Goal: Information Seeking & Learning: Understand process/instructions

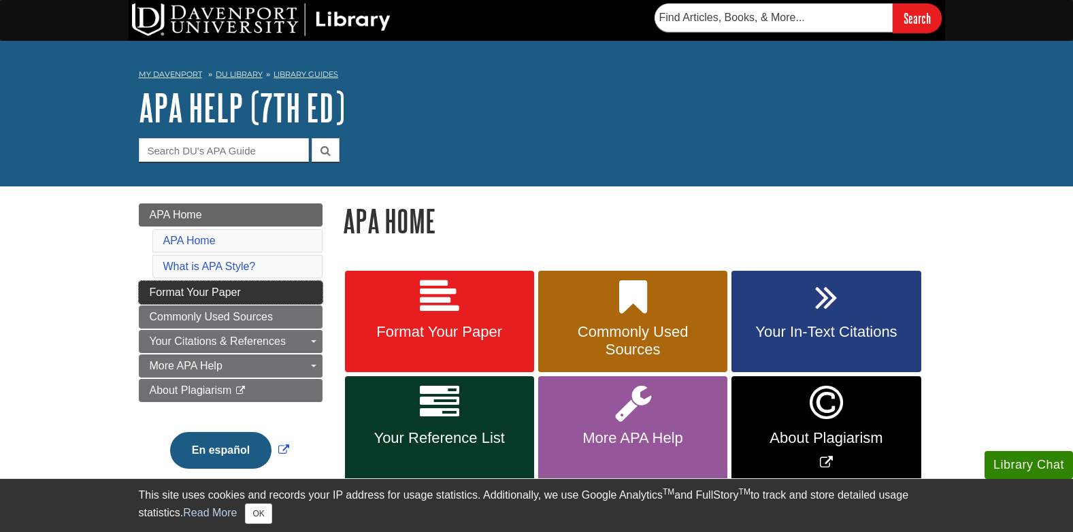
click at [234, 288] on span "Format Your Paper" at bounding box center [195, 292] width 91 height 12
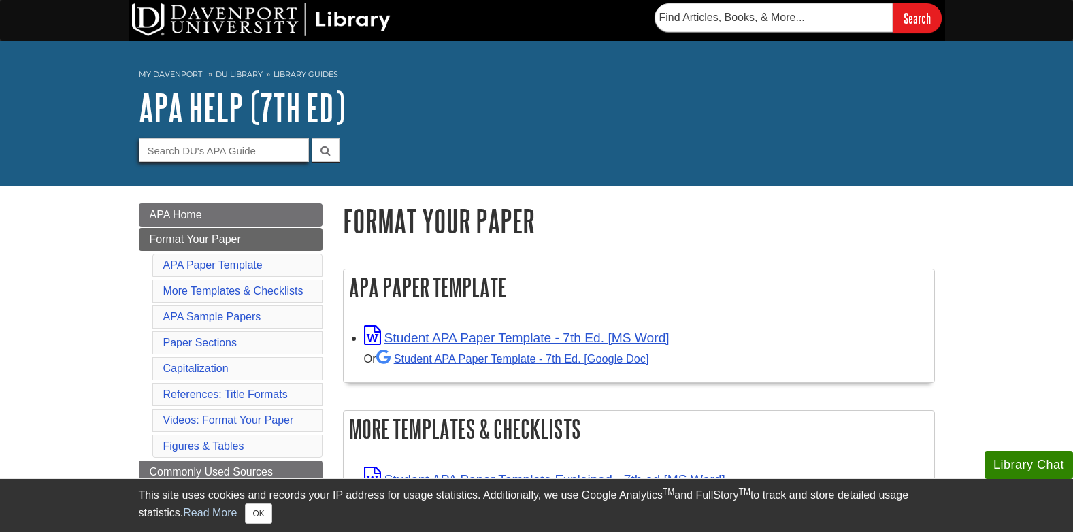
click at [181, 150] on input "Guide Search Terms" at bounding box center [224, 150] width 170 height 24
type input "subtitles"
click at [312, 138] on button "submit" at bounding box center [326, 150] width 28 height 24
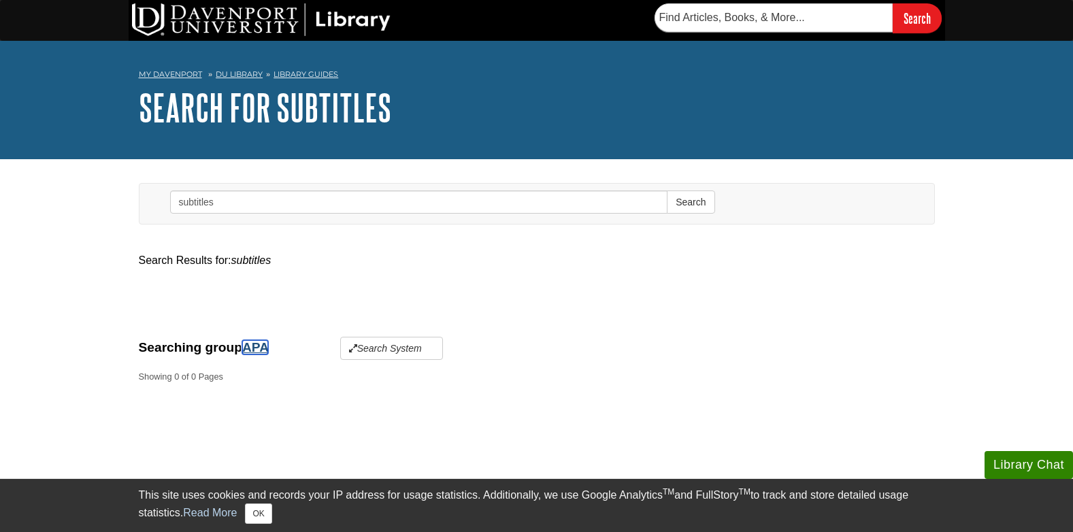
click at [259, 347] on link "APA" at bounding box center [255, 347] width 26 height 14
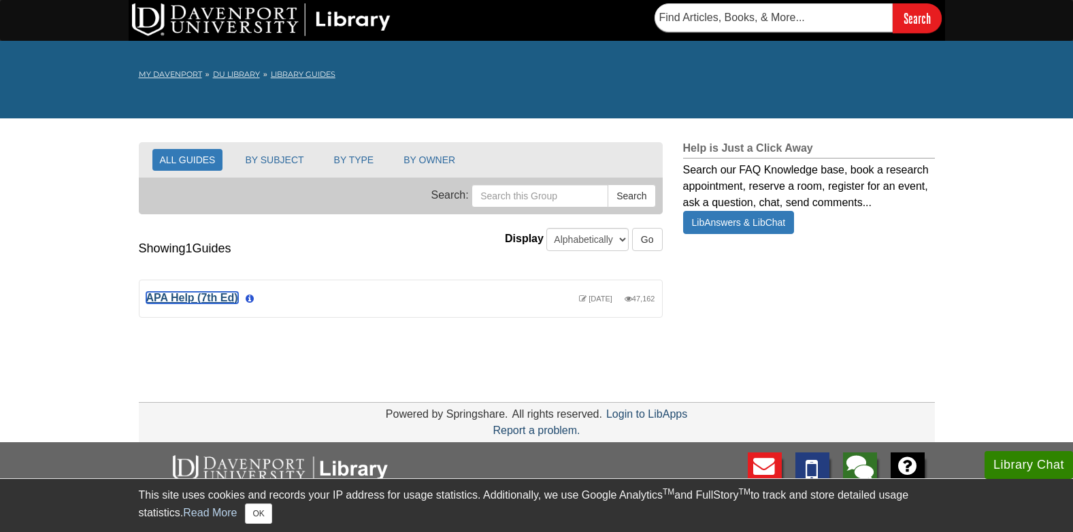
click at [224, 299] on link "APA Help (7th Ed)" at bounding box center [192, 298] width 92 height 12
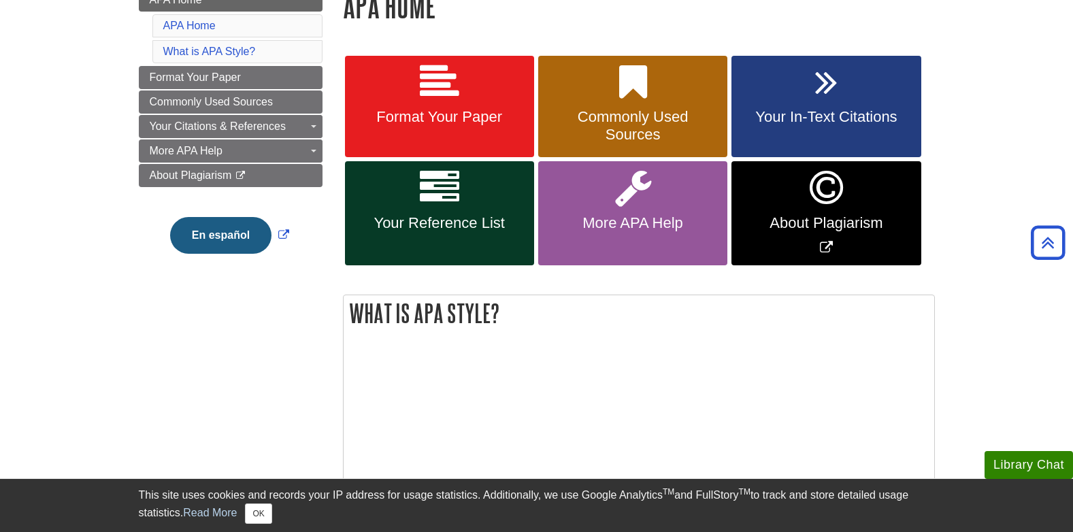
scroll to position [136, 0]
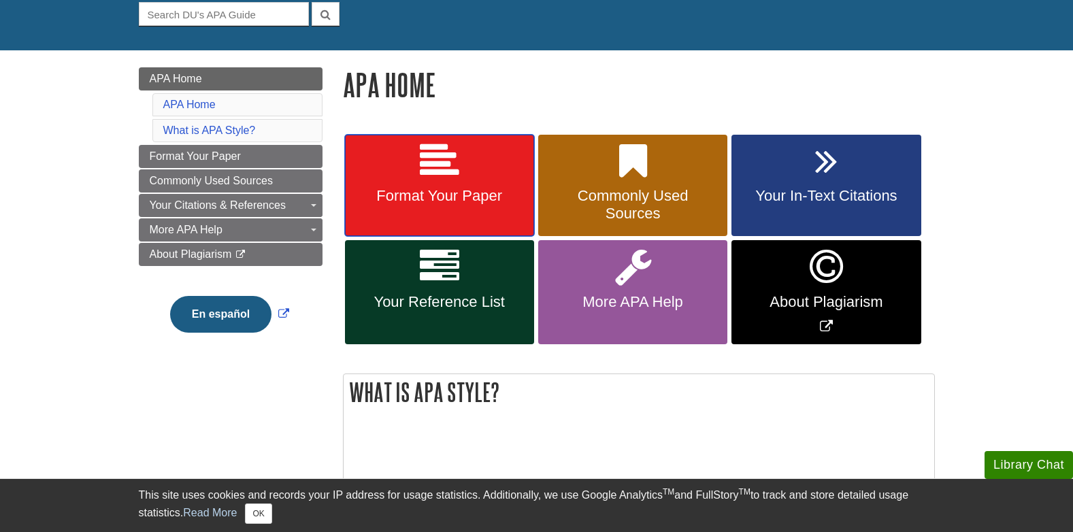
click at [458, 183] on link "Format Your Paper" at bounding box center [439, 186] width 189 height 102
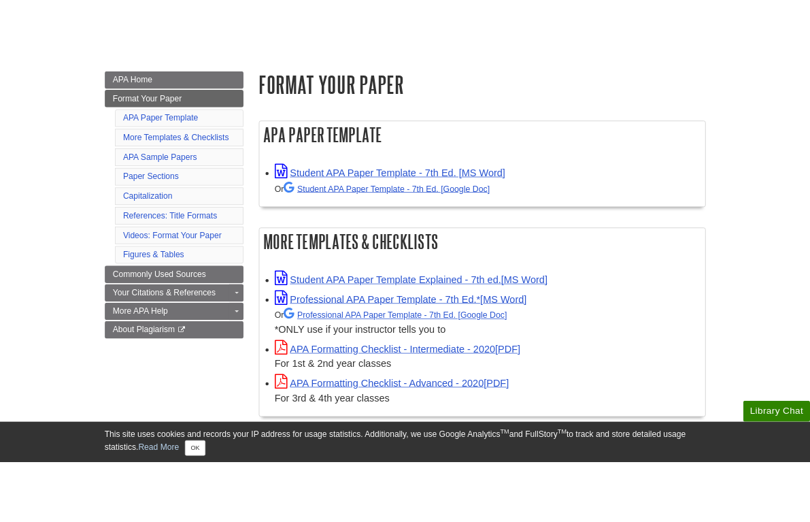
scroll to position [204, 0]
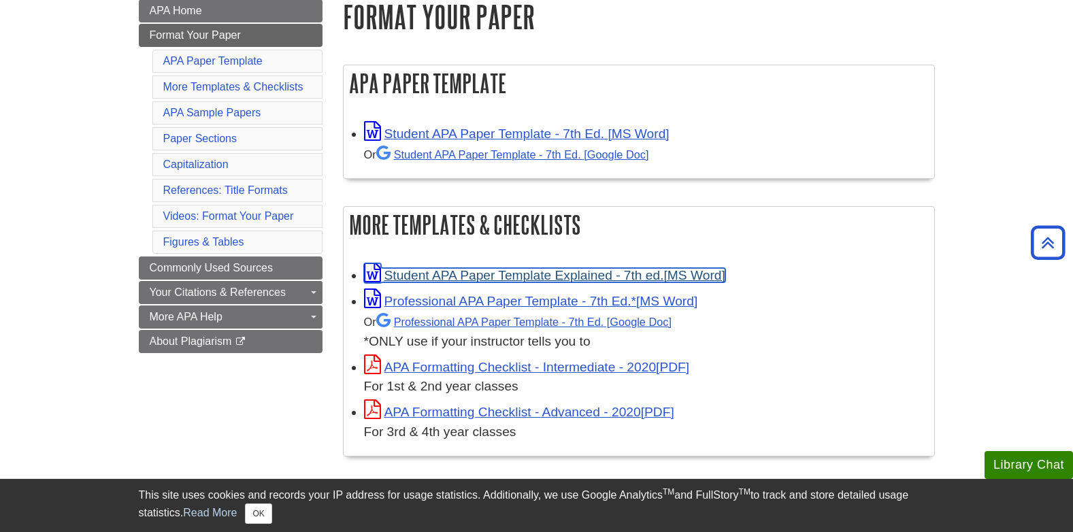
click at [590, 276] on link "Student APA Paper Template Explained - 7th ed." at bounding box center [544, 275] width 361 height 14
